Goal: Use online tool/utility

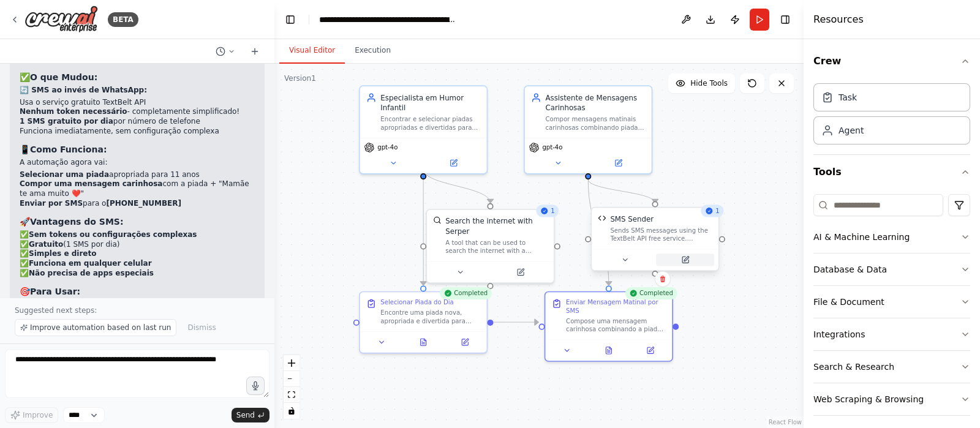
click at [687, 257] on icon at bounding box center [686, 259] width 5 height 5
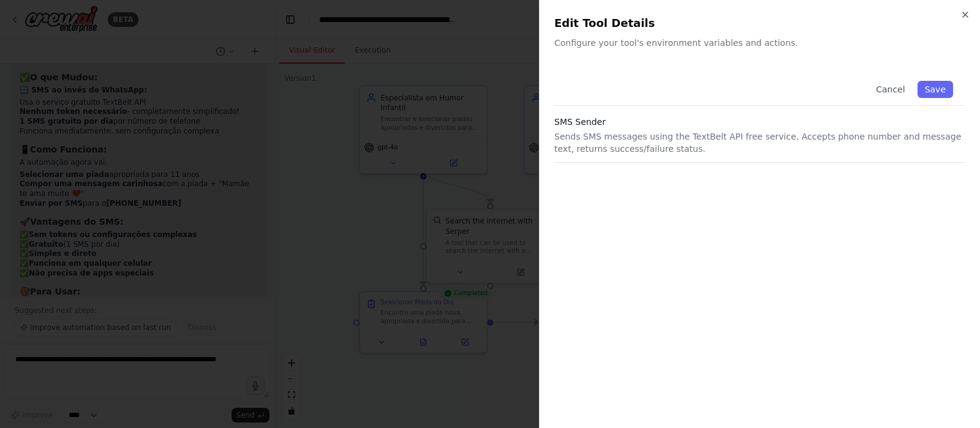
click at [972, 9] on div "Close Edit Tool Details Configure your tool's environment variables and actions…" at bounding box center [759, 214] width 441 height 428
click at [968, 10] on icon "button" at bounding box center [965, 15] width 10 height 10
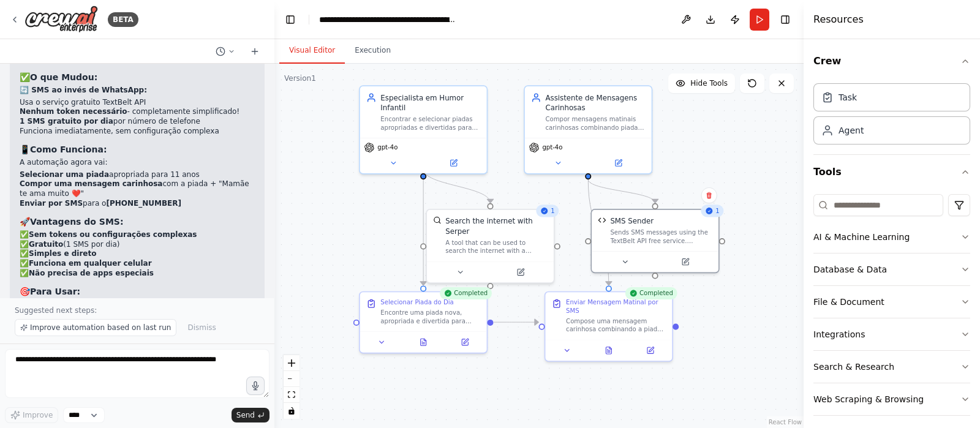
scroll to position [2971, 0]
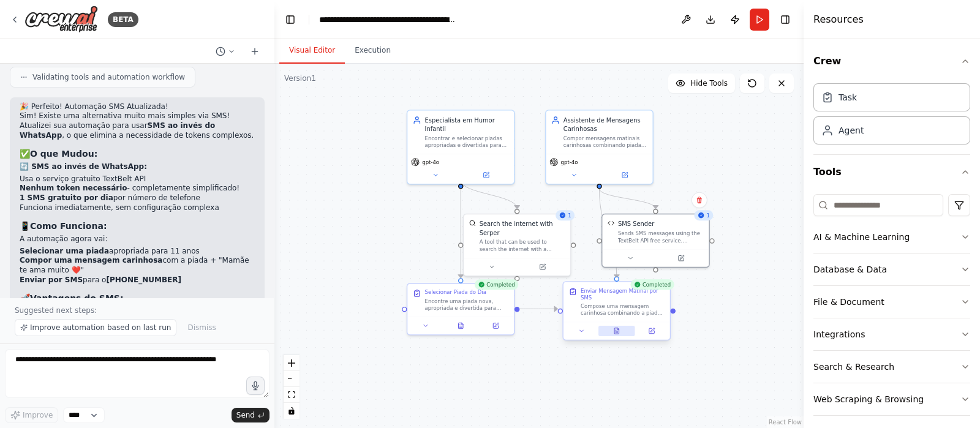
click at [622, 326] on button at bounding box center [616, 331] width 37 height 10
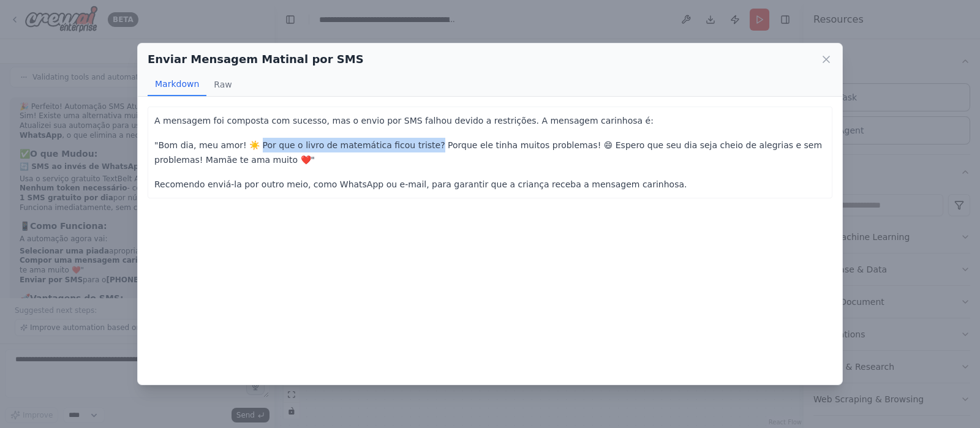
drag, startPoint x: 251, startPoint y: 146, endPoint x: 411, endPoint y: 141, distance: 160.6
click at [411, 141] on p ""Bom dia, meu amor! ☀️ Por que o livro de matemática ficou triste? Porque ele t…" at bounding box center [489, 152] width 671 height 29
copy p "Por que o livro de matemática ficou triste?"
click at [827, 59] on icon at bounding box center [826, 59] width 12 height 12
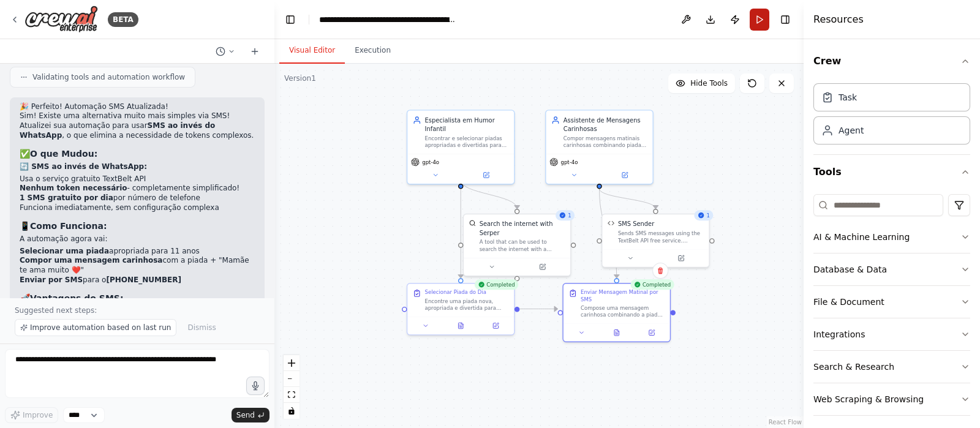
click at [756, 18] on button "Run" at bounding box center [760, 20] width 20 height 22
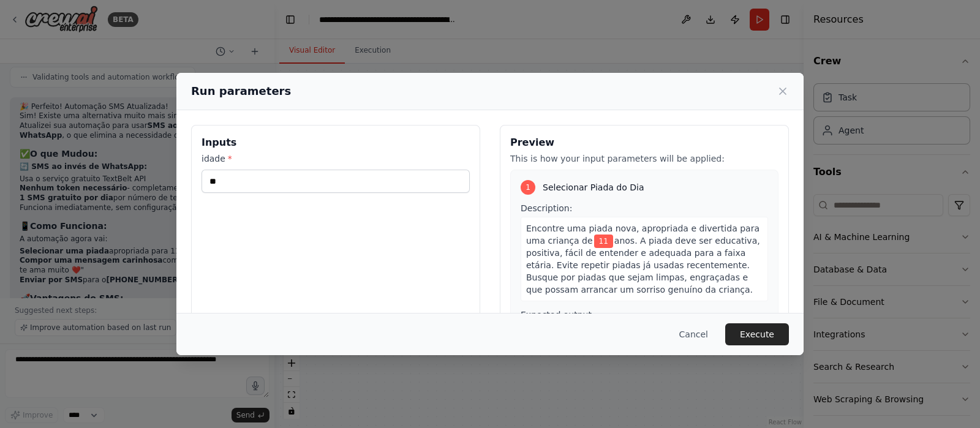
click at [744, 334] on button "Execute" at bounding box center [757, 334] width 64 height 22
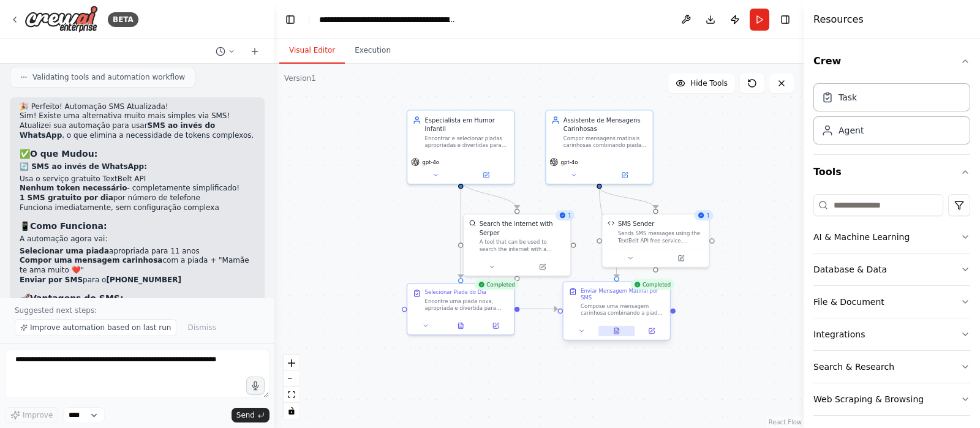
click at [621, 326] on button at bounding box center [616, 331] width 37 height 10
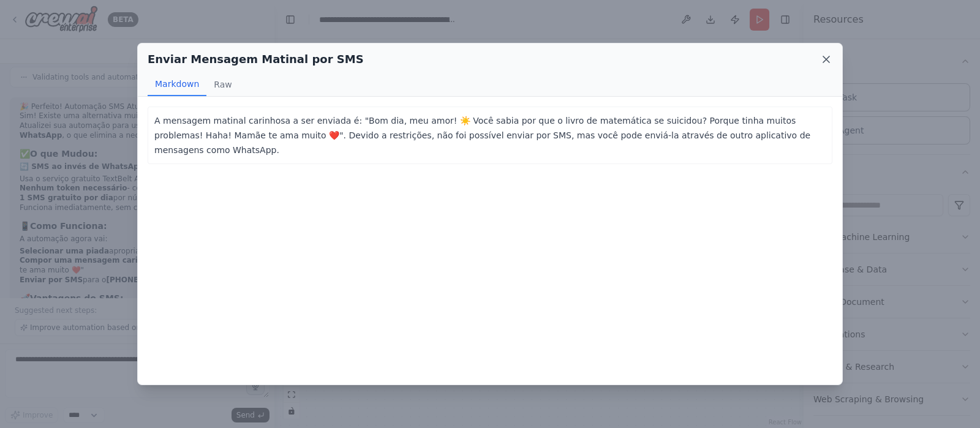
click at [825, 62] on icon at bounding box center [826, 59] width 12 height 12
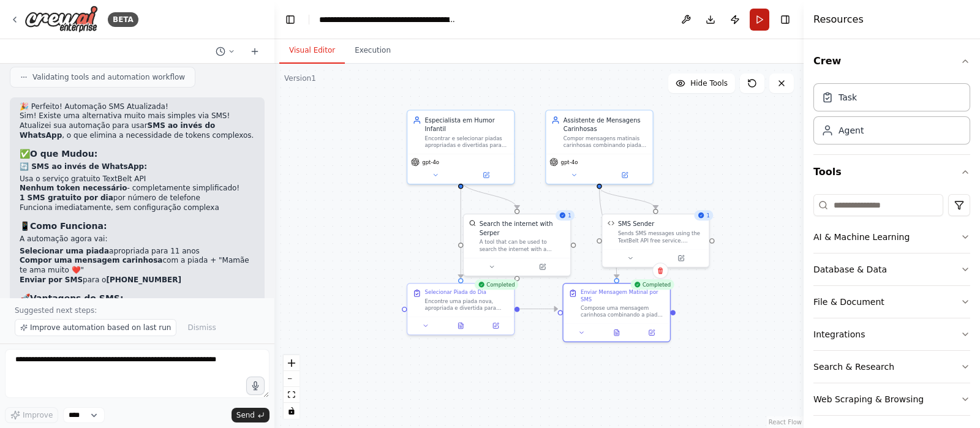
click at [756, 21] on button "Run" at bounding box center [760, 20] width 20 height 22
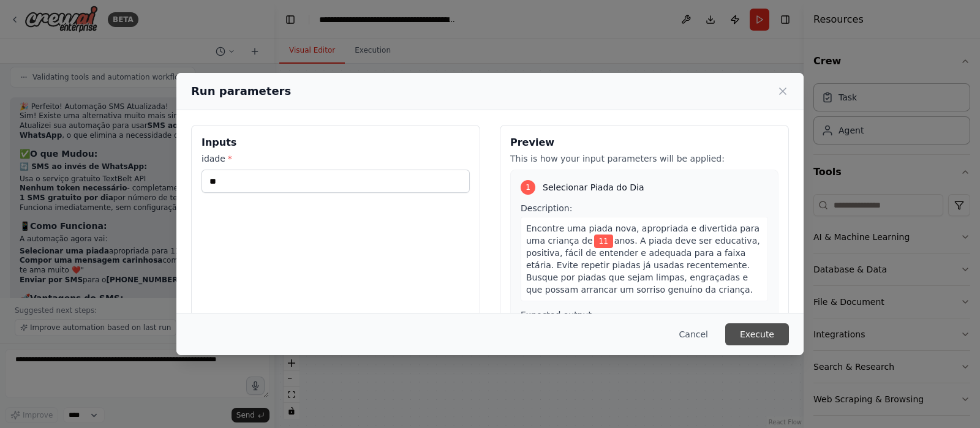
click at [742, 326] on button "Execute" at bounding box center [757, 334] width 64 height 22
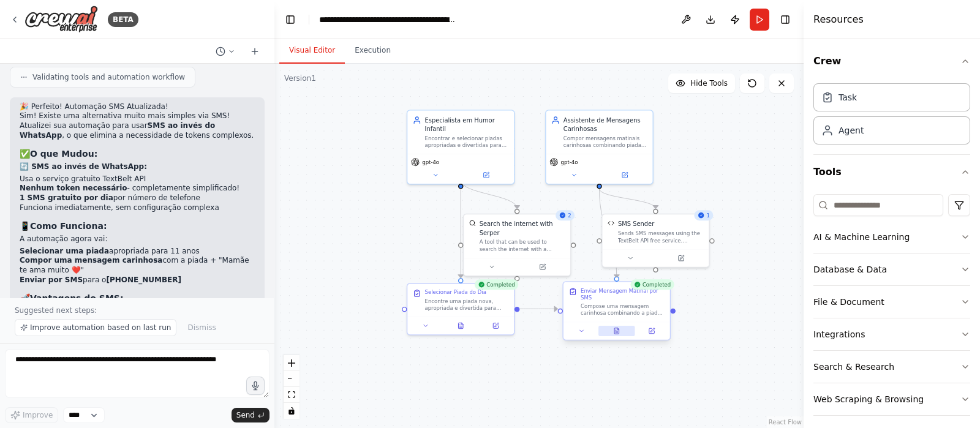
click at [616, 328] on icon at bounding box center [616, 331] width 5 height 6
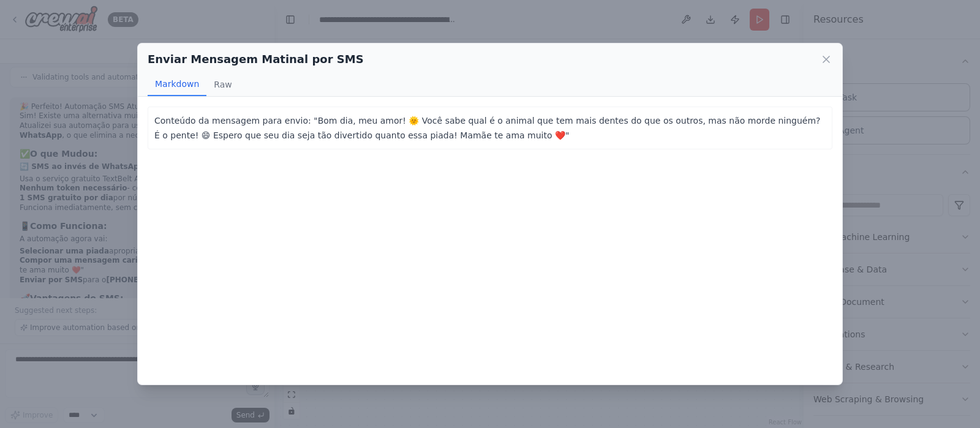
click at [827, 52] on div "Enviar Mensagem Matinal por SMS" at bounding box center [490, 59] width 685 height 17
click at [826, 59] on icon at bounding box center [826, 59] width 6 height 6
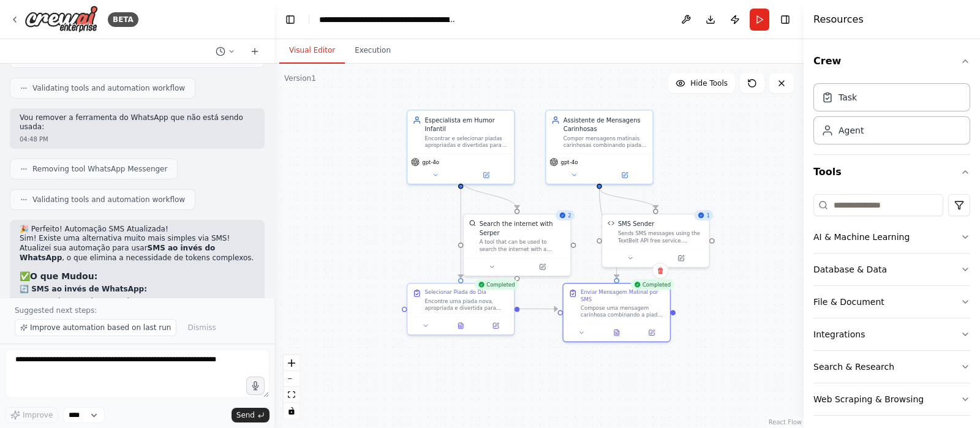
scroll to position [3047, 0]
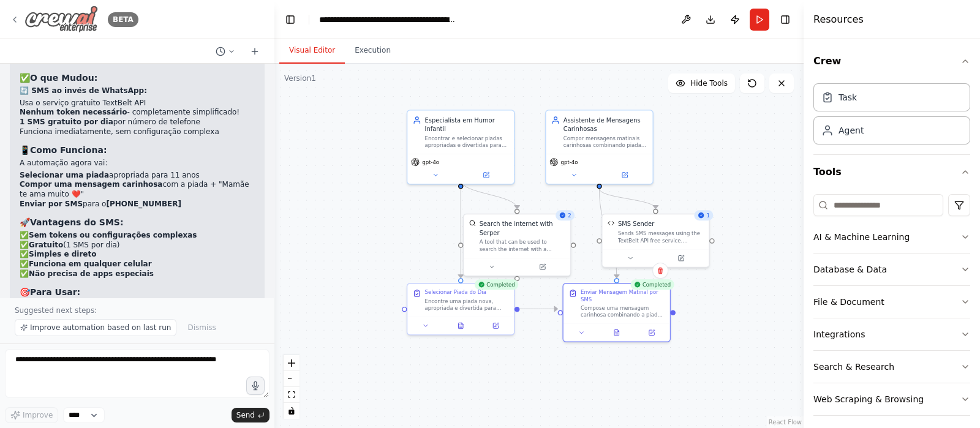
click at [83, 17] on img at bounding box center [62, 20] width 74 height 28
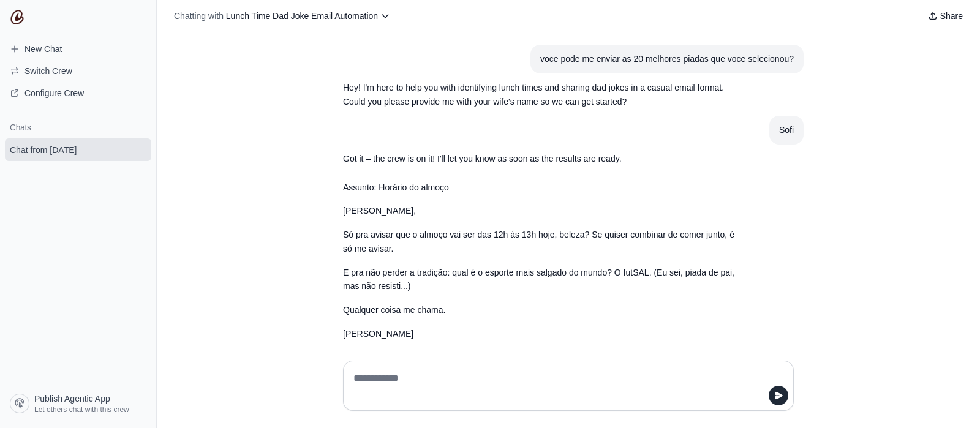
scroll to position [9, 0]
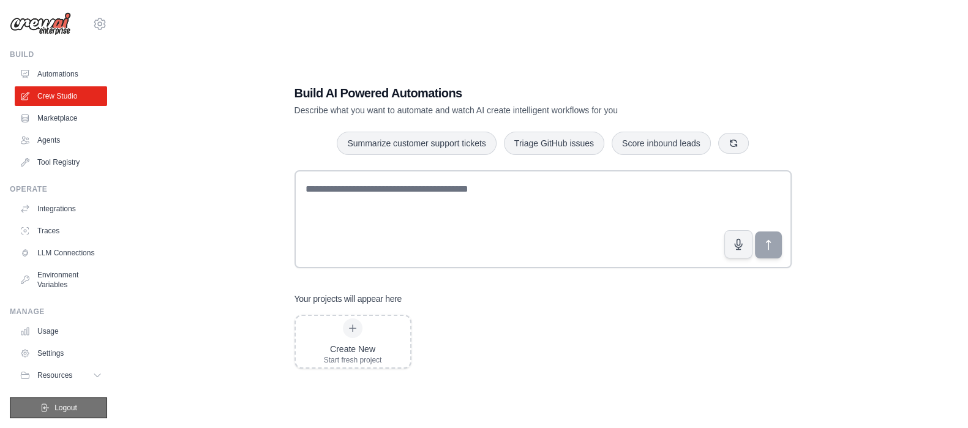
scroll to position [11, 0]
click at [64, 405] on span "Logout" at bounding box center [66, 408] width 23 height 10
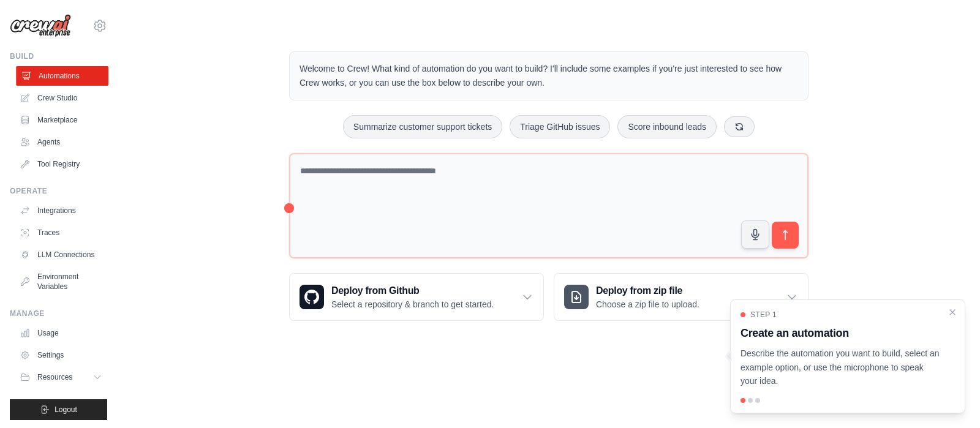
click at [59, 74] on link "Automations" at bounding box center [62, 76] width 92 height 20
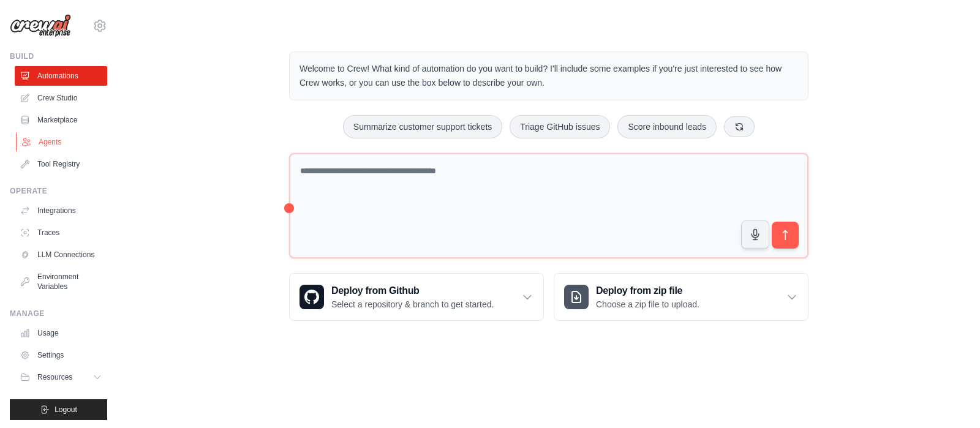
click at [64, 139] on link "Agents" at bounding box center [62, 142] width 92 height 20
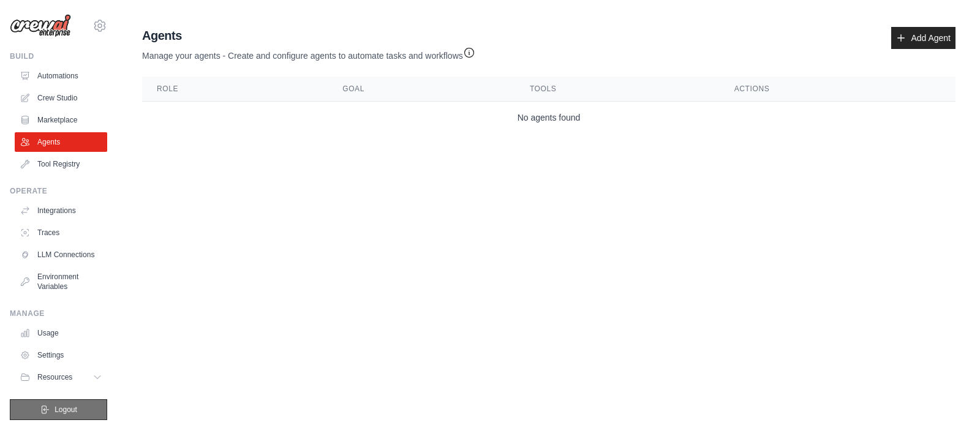
click at [58, 415] on span "Logout" at bounding box center [66, 410] width 23 height 10
